Goal: Navigation & Orientation: Find specific page/section

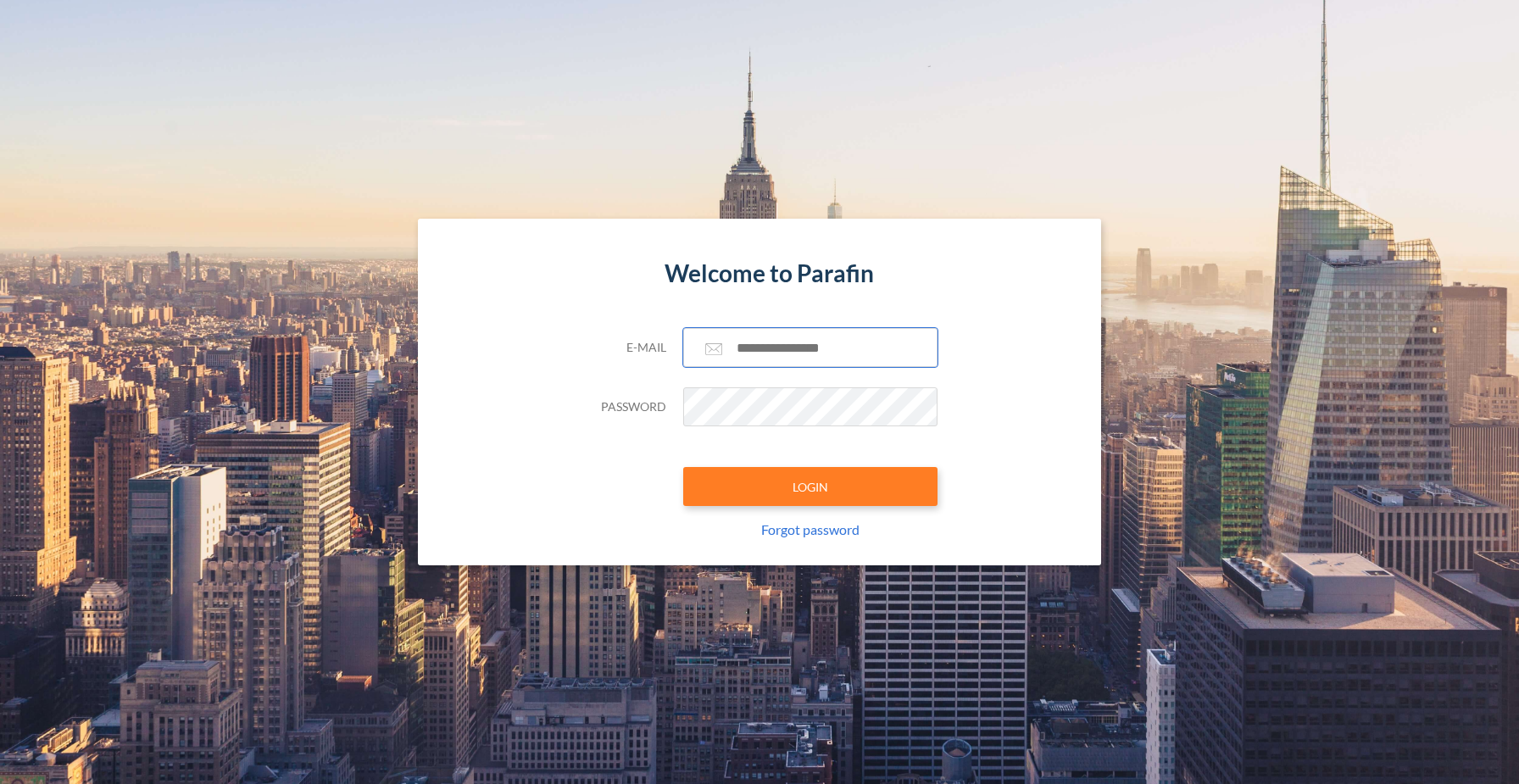
click at [801, 349] on input "text" at bounding box center [809, 347] width 254 height 39
type input "**********"
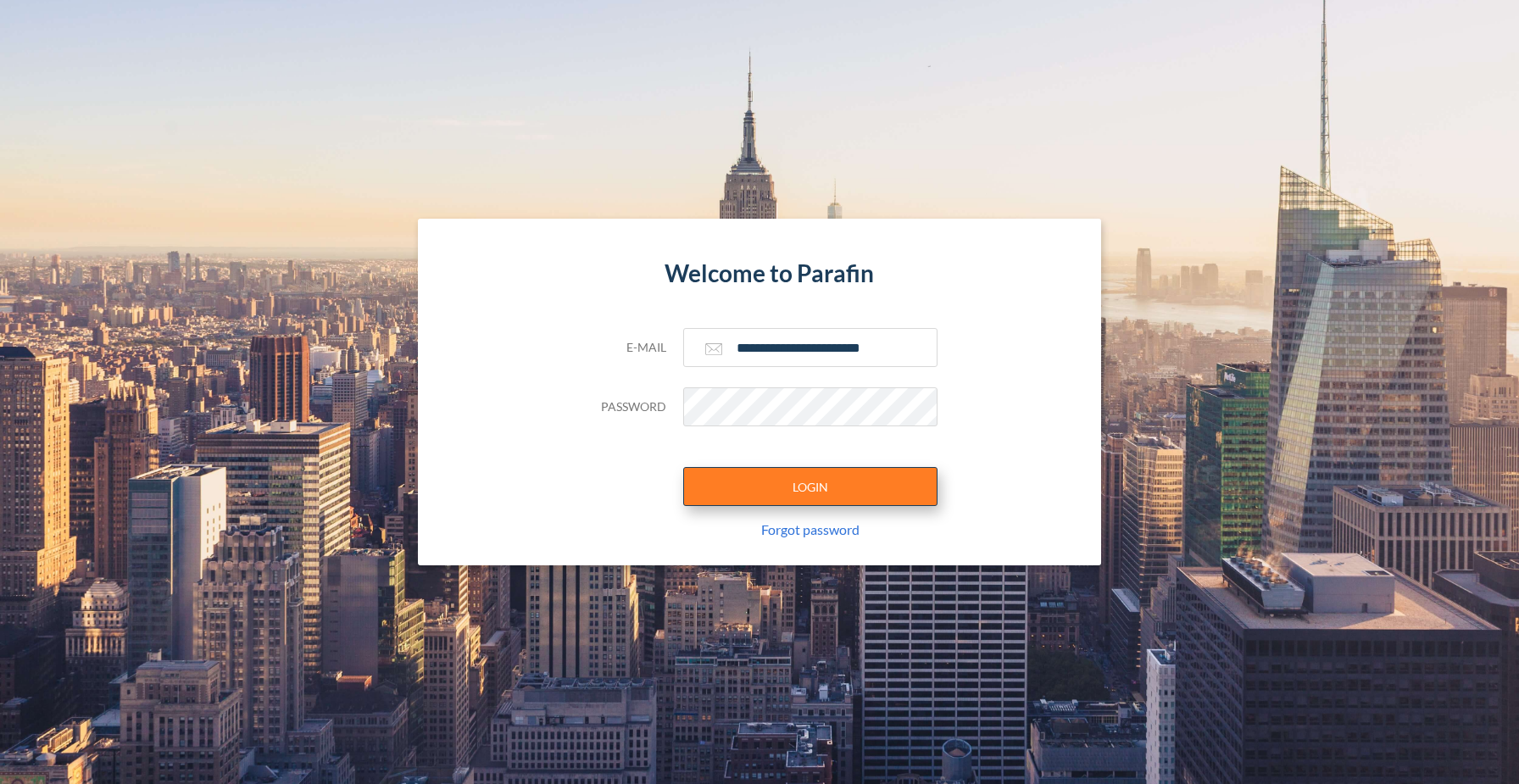
click at [804, 491] on button "LOGIN" at bounding box center [809, 486] width 254 height 39
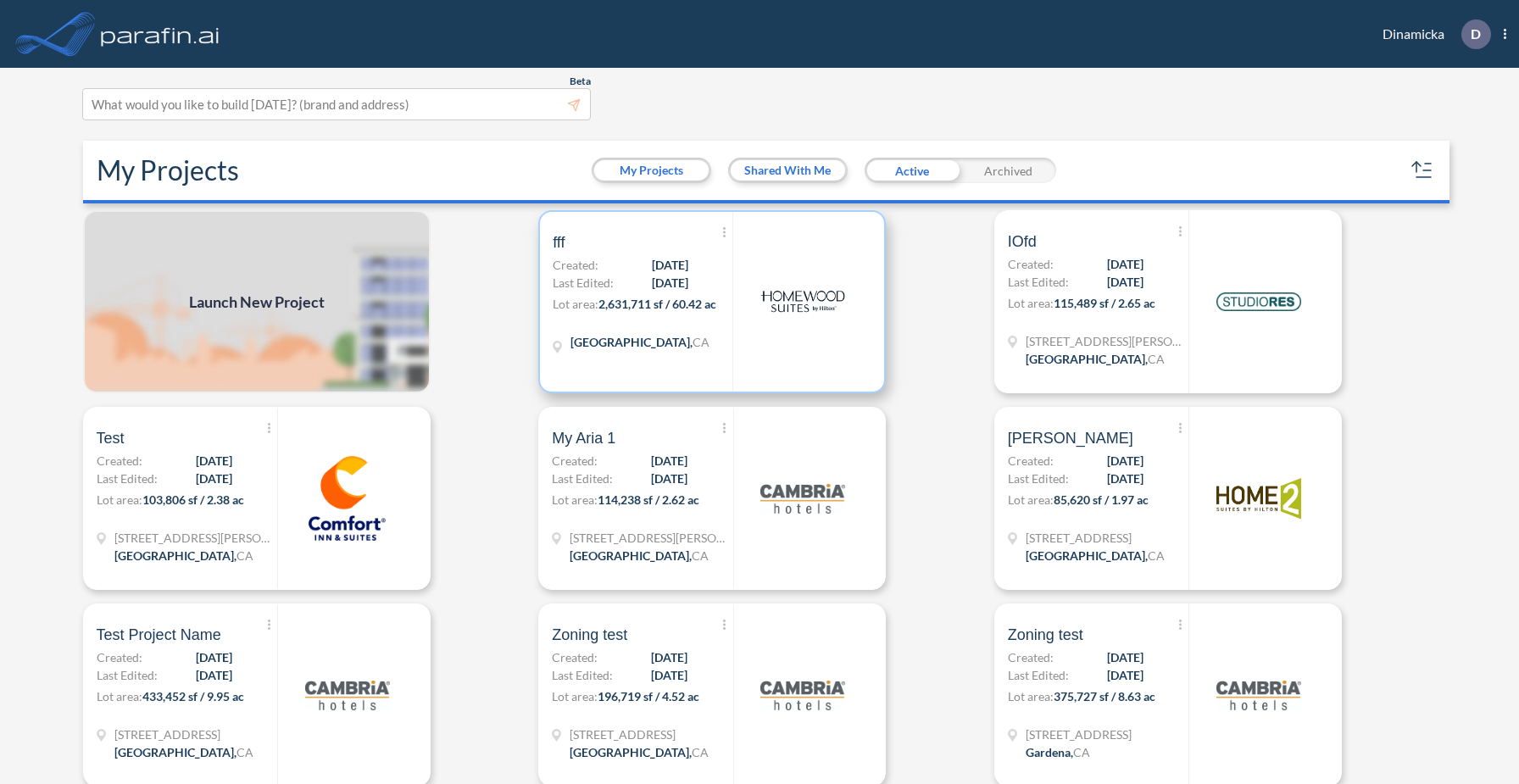
click at [726, 349] on div "[GEOGRAPHIC_DATA] , [GEOGRAPHIC_DATA]" at bounding box center [642, 345] width 180 height 22
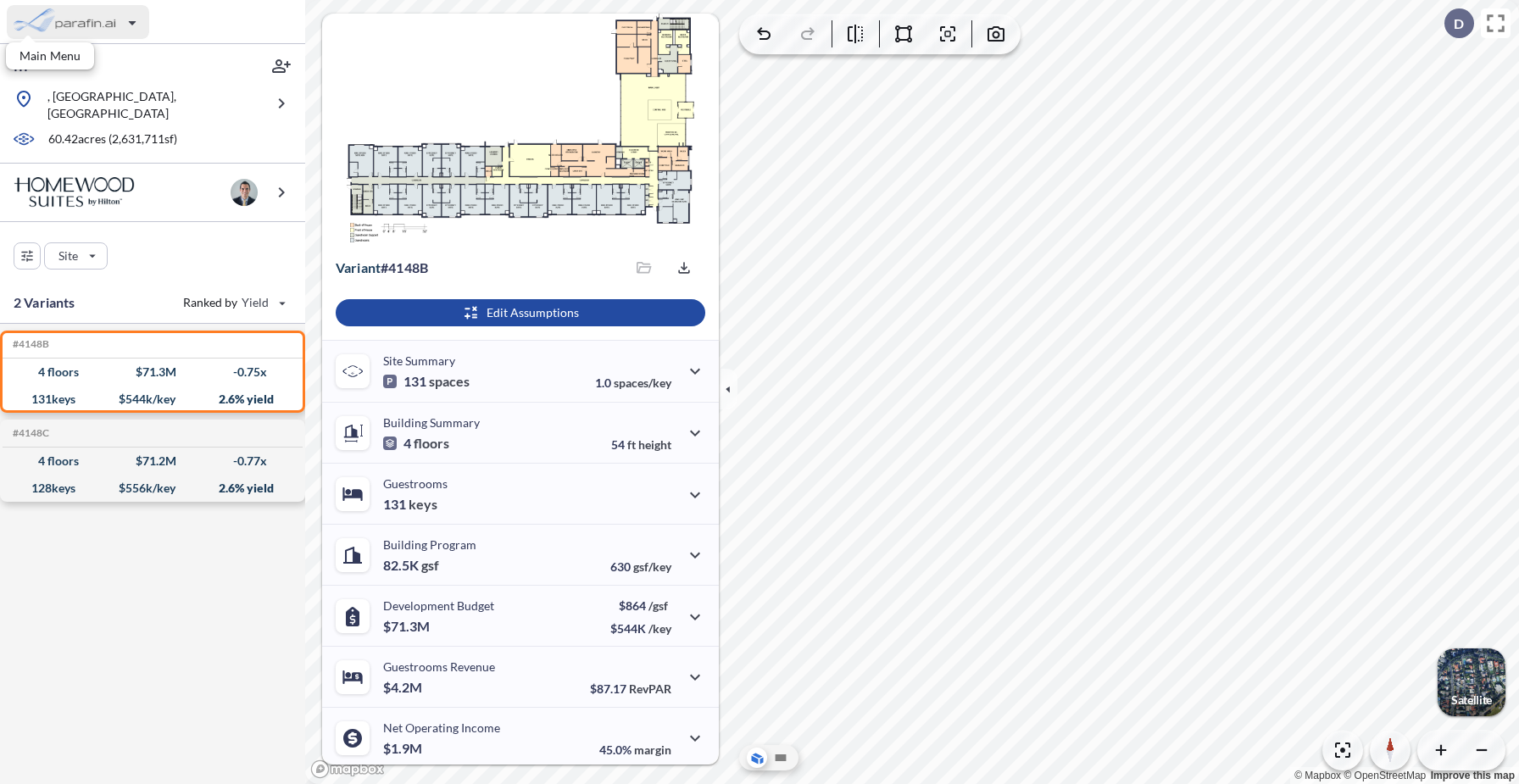
click at [109, 15] on div "button" at bounding box center [77, 21] width 142 height 34
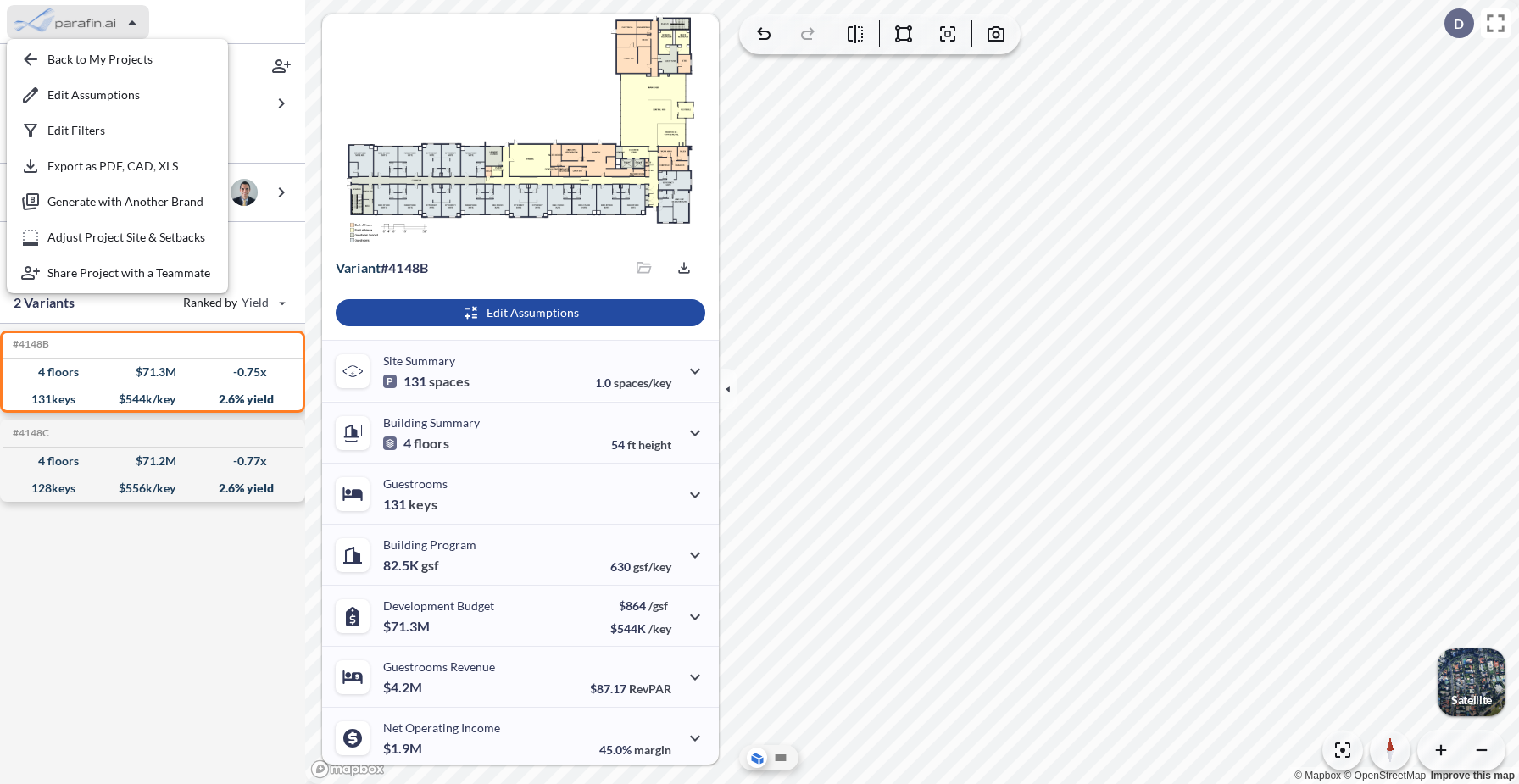
scroll to position [65, 0]
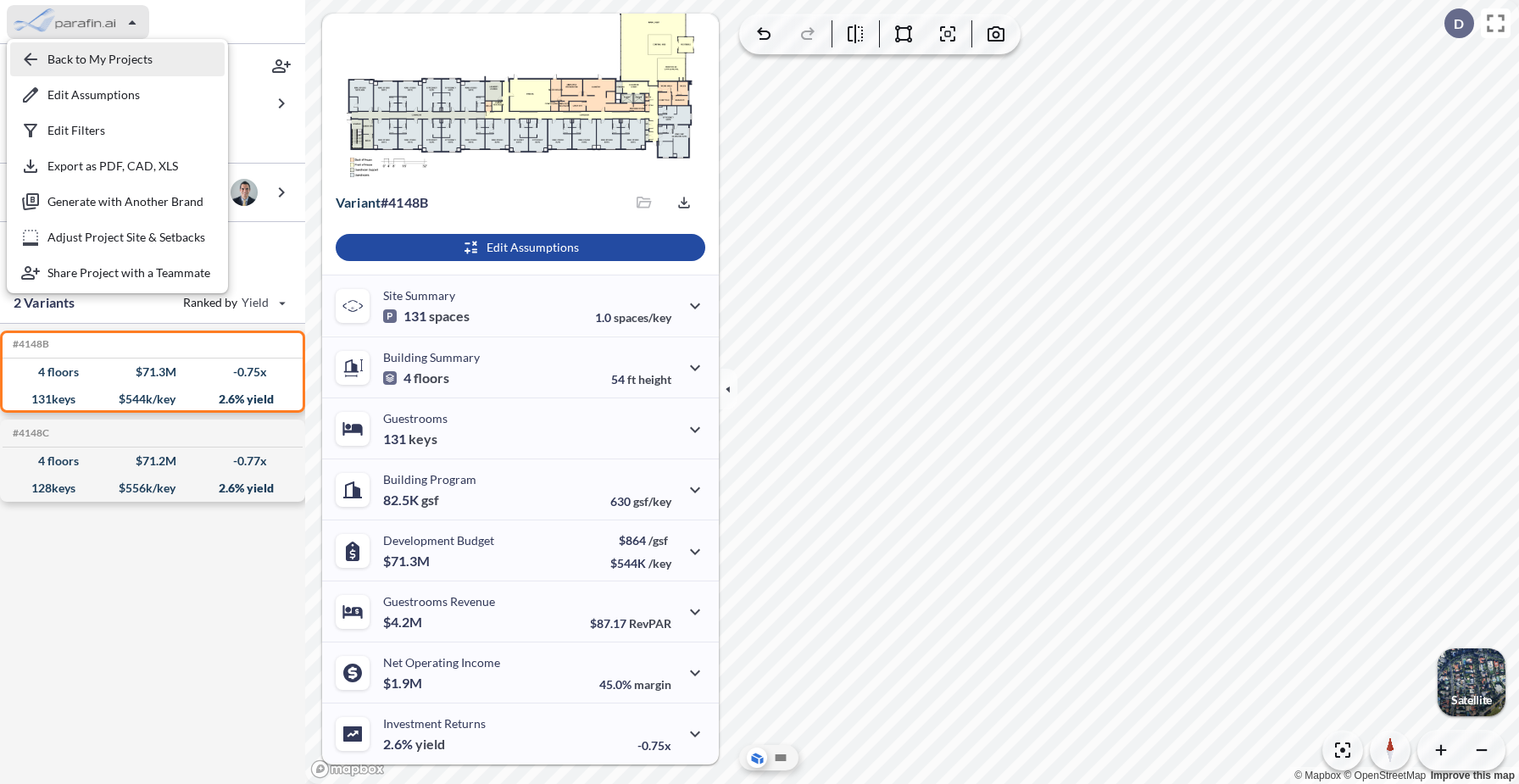
click at [121, 62] on div "button" at bounding box center [117, 59] width 214 height 34
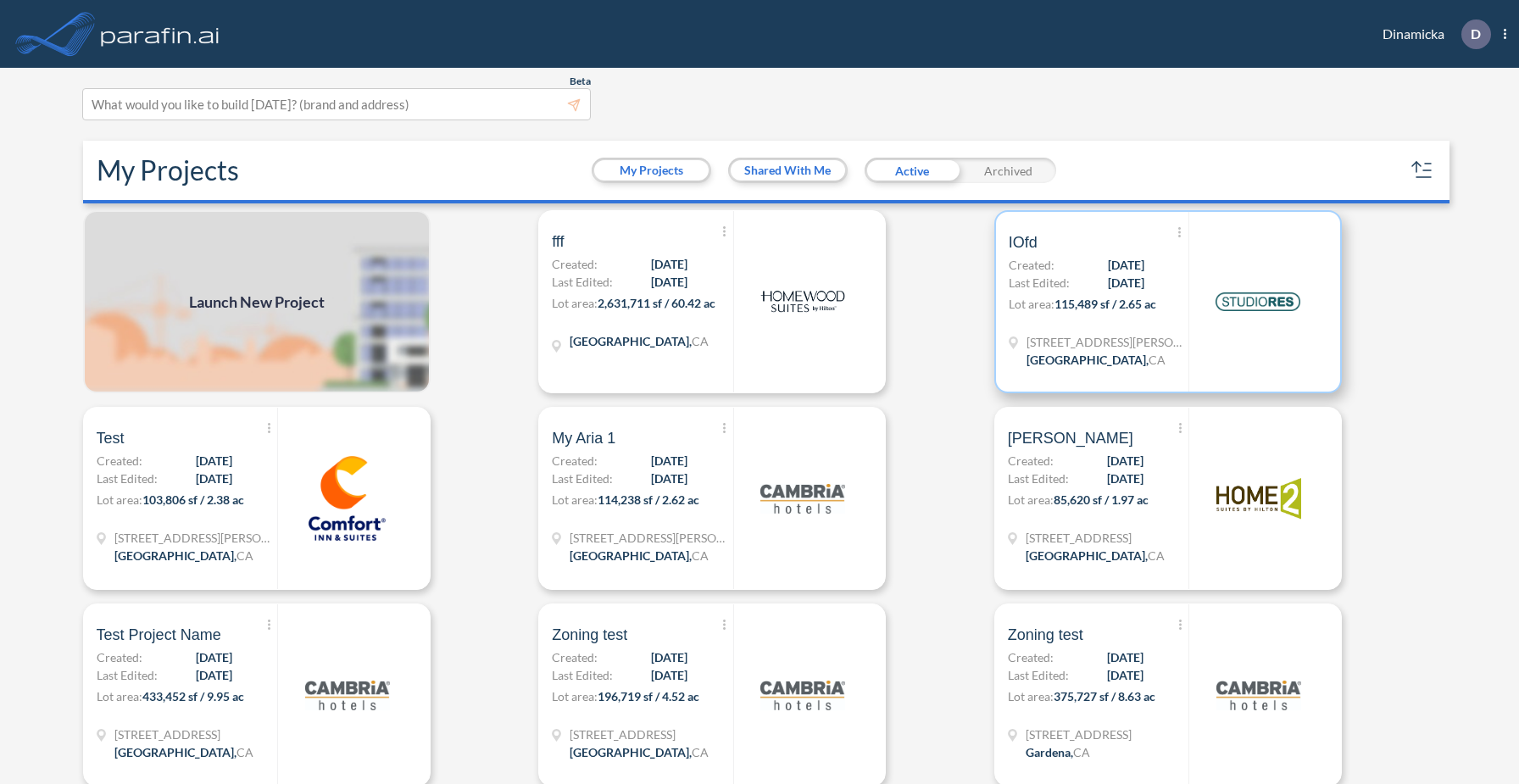
click at [1110, 295] on p "Lot area: 115,489 sf / 2.65 ac" at bounding box center [1098, 307] width 180 height 24
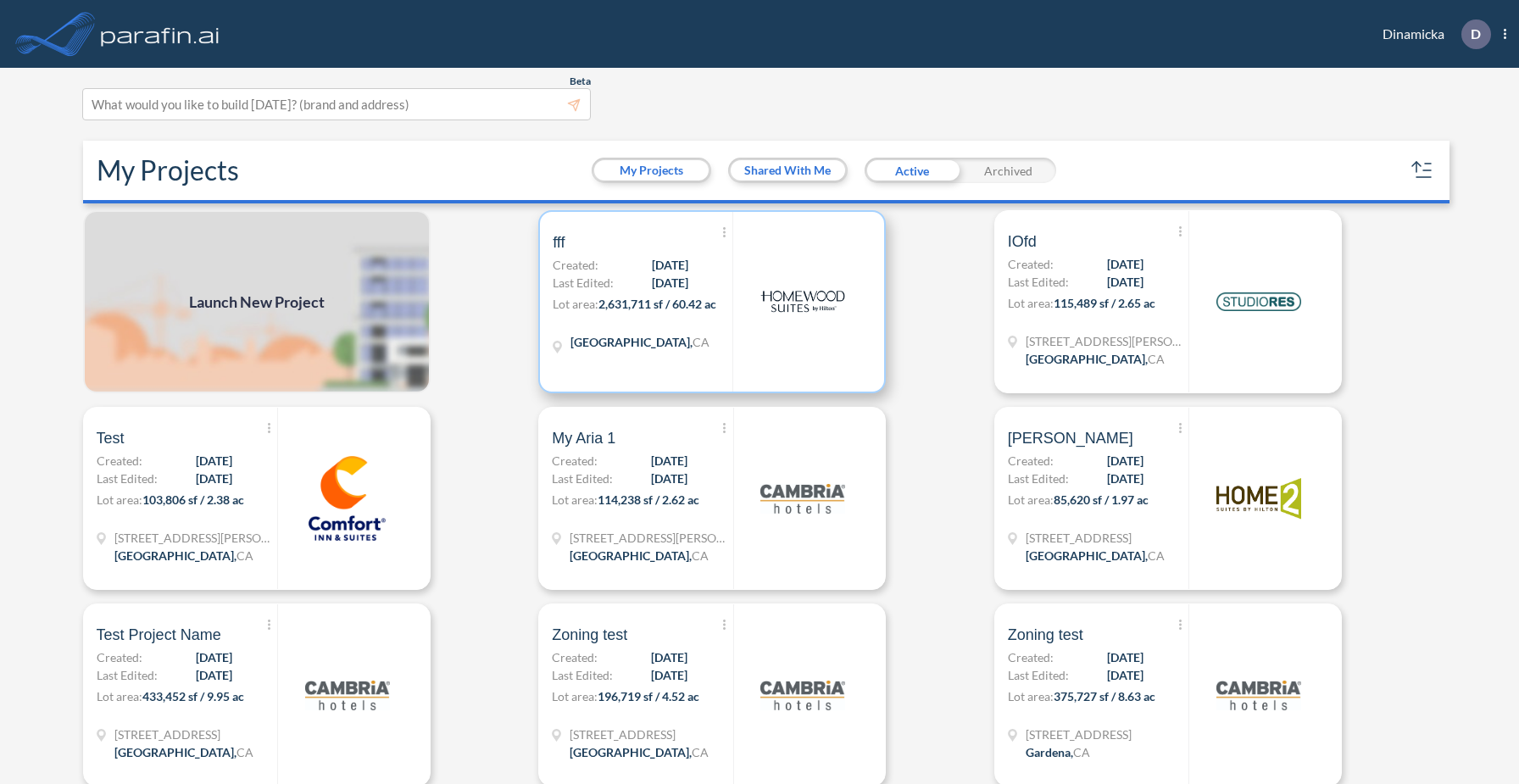
click at [691, 302] on span "2,631,711 sf / 60.42 ac" at bounding box center [657, 303] width 117 height 14
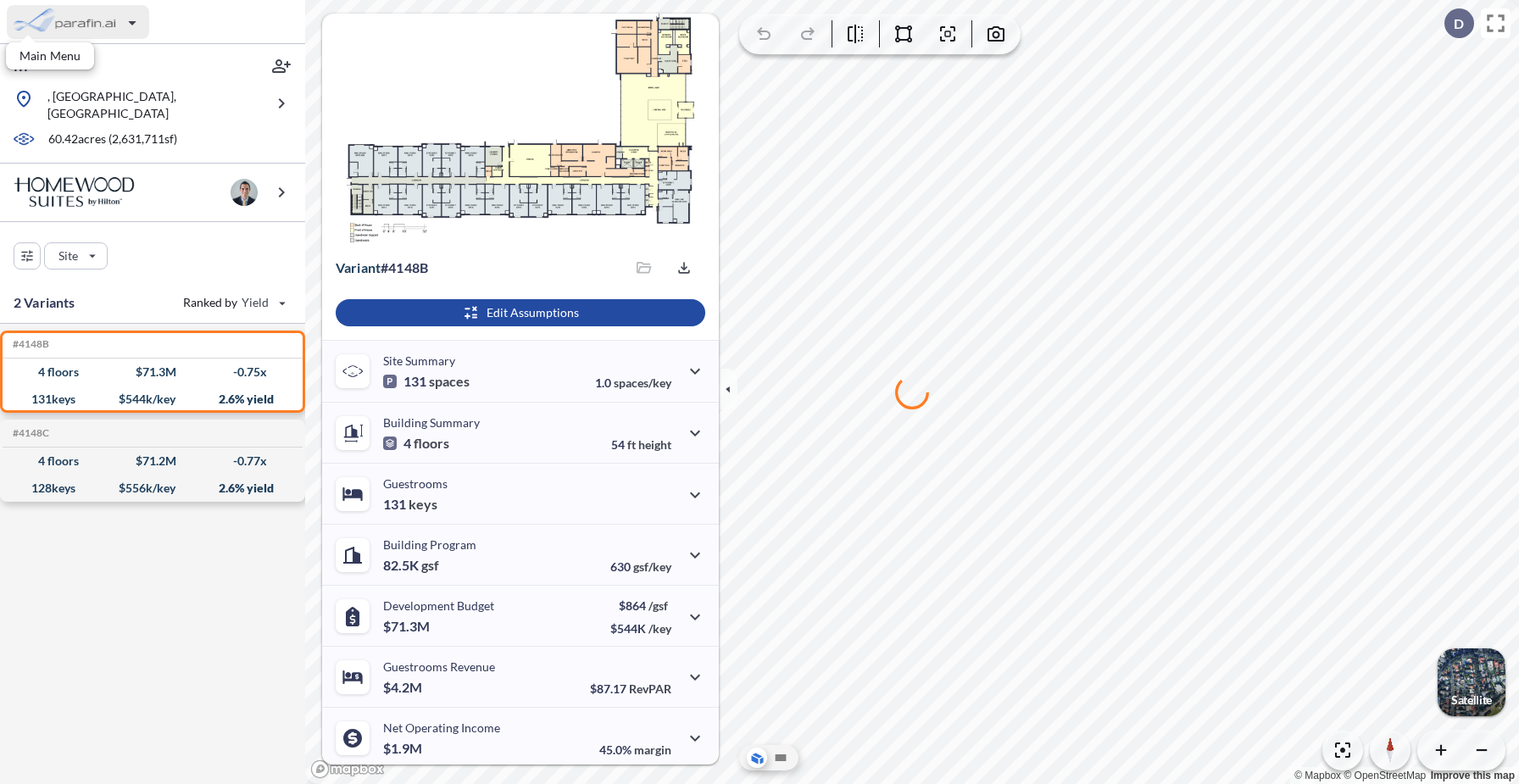
click at [102, 30] on div "button" at bounding box center [77, 21] width 142 height 34
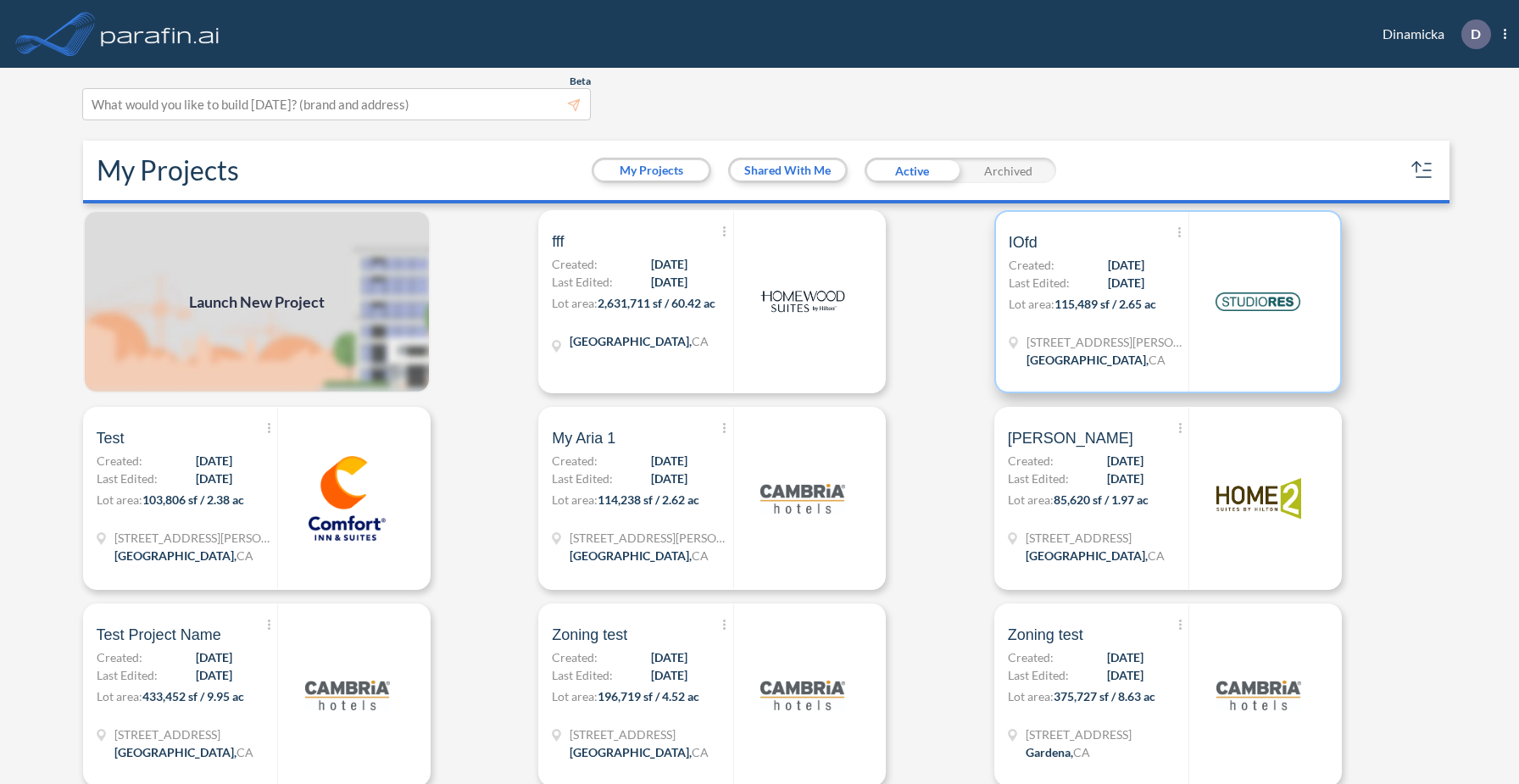
click at [1187, 324] on div "Show More Created with sketchtool. Archive Reports Share a copy IOfd Created: […" at bounding box center [1098, 301] width 180 height 180
